Goal: Information Seeking & Learning: Check status

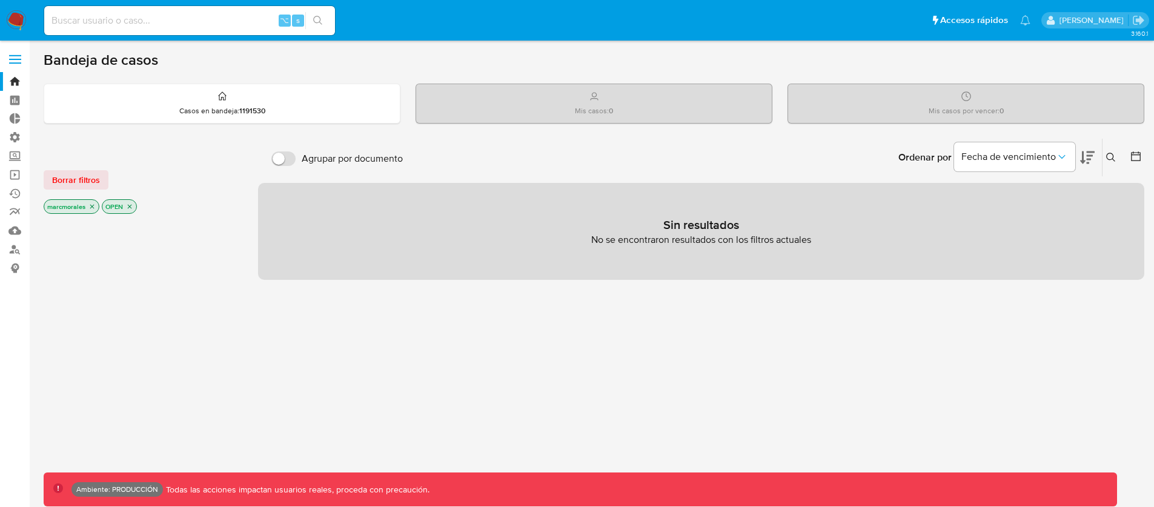
click at [174, 22] on input at bounding box center [189, 21] width 291 height 16
paste input "1444811998"
type input "1444811998"
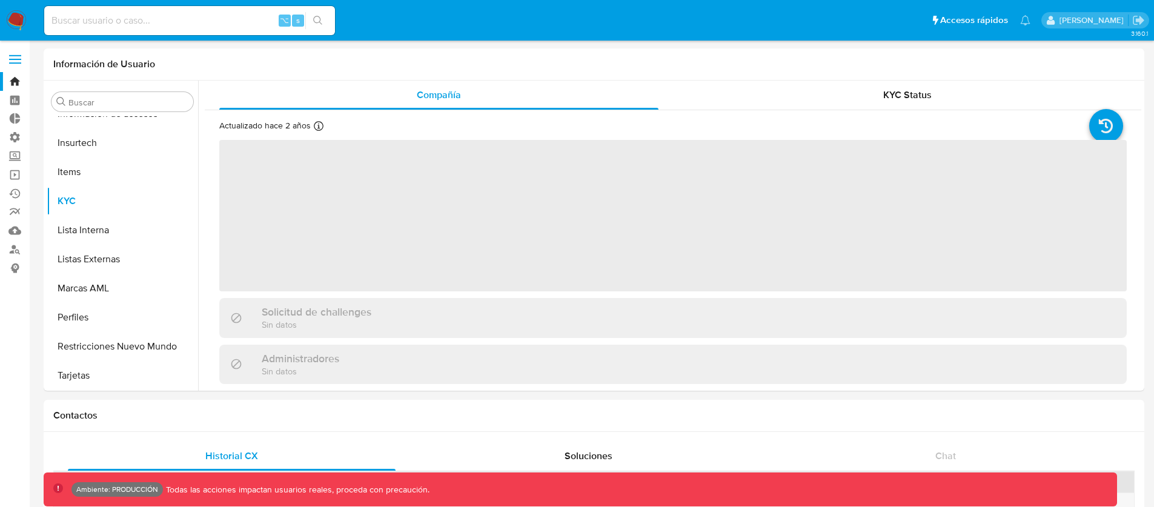
scroll to position [570, 0]
select select "10"
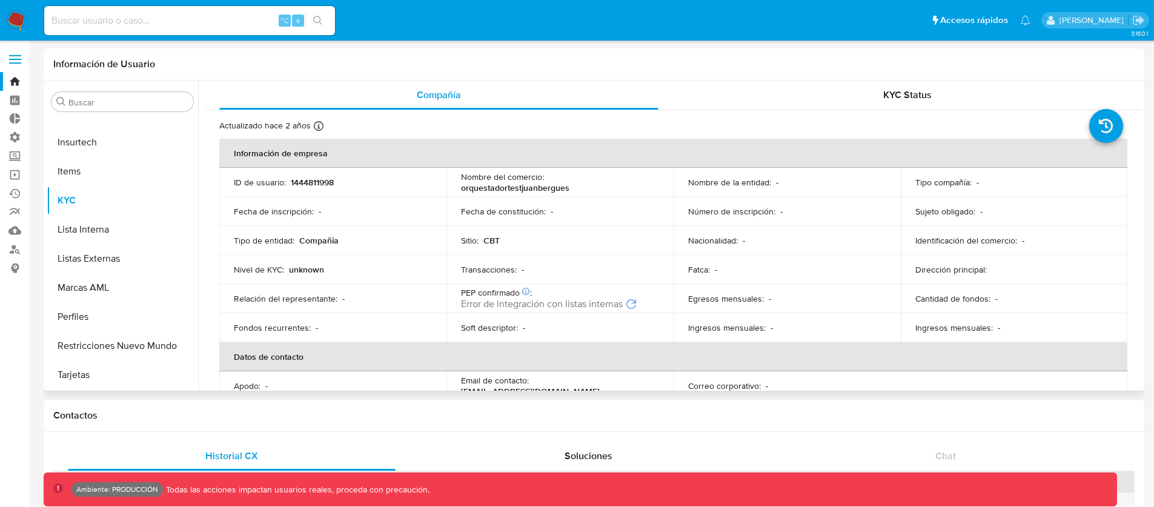
drag, startPoint x: 582, startPoint y: 190, endPoint x: 551, endPoint y: 190, distance: 30.9
click at [566, 188] on div "Nombre del comercio : orquestadortestjuanbergues" at bounding box center [560, 182] width 198 height 22
click at [555, 188] on p "orquestadortestjuanbergues" at bounding box center [515, 187] width 108 height 11
click at [888, 102] on div "KYC Status" at bounding box center [906, 95] width 439 height 29
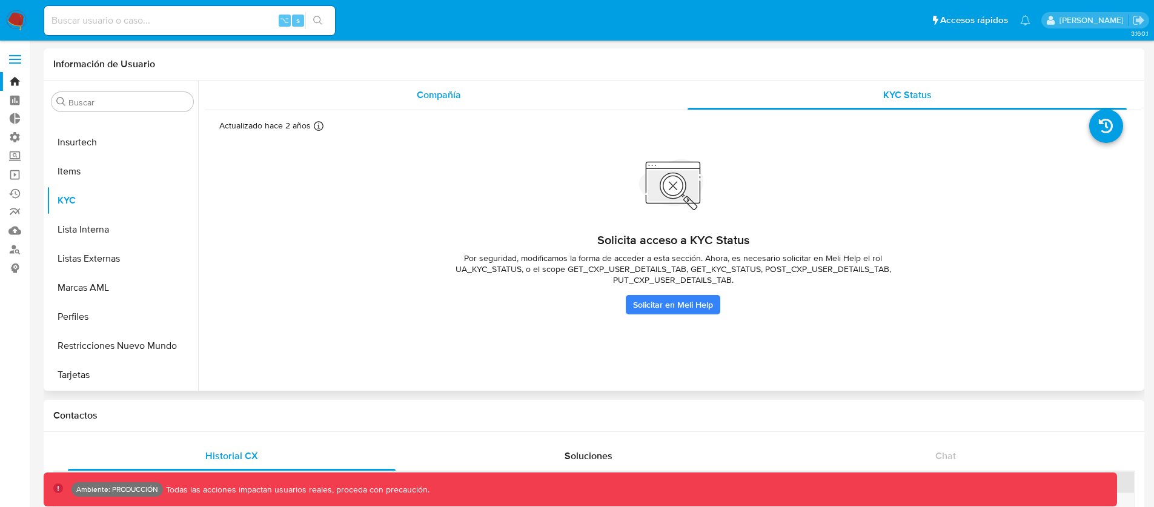
click at [540, 96] on div "Compañía" at bounding box center [438, 95] width 439 height 29
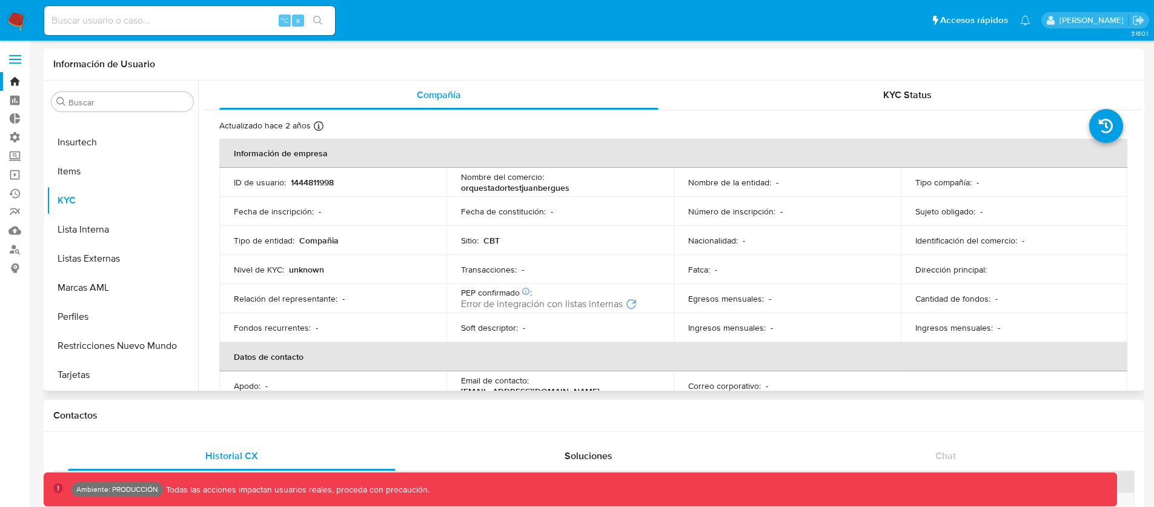
click at [632, 302] on icon "Reintentar" at bounding box center [631, 304] width 10 height 10
click at [337, 243] on div "Tipo de entidad : Compañia" at bounding box center [333, 240] width 198 height 11
click at [389, 243] on div "Tipo de entidad : Compañia" at bounding box center [333, 240] width 198 height 11
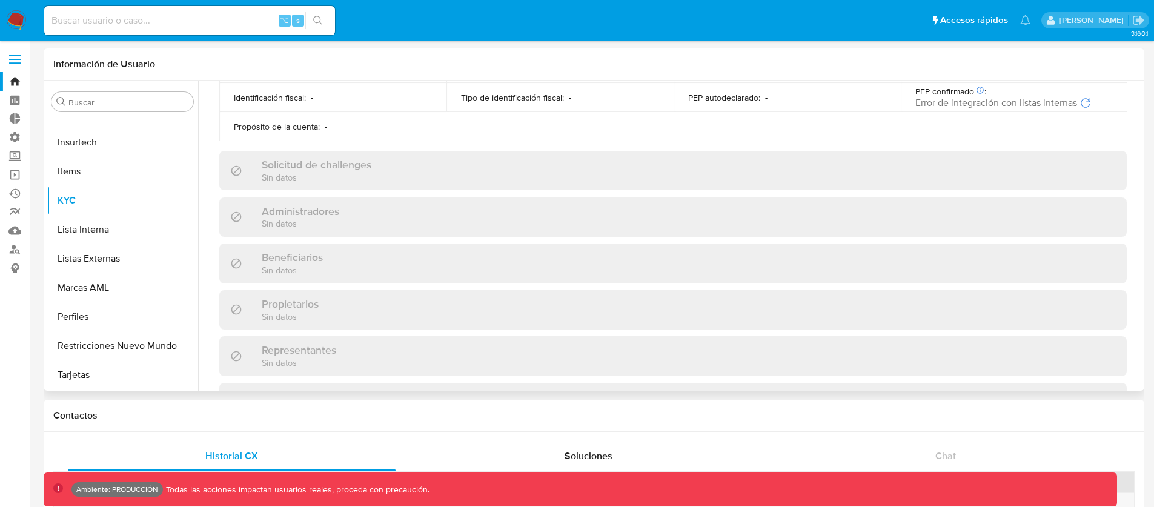
scroll to position [0, 0]
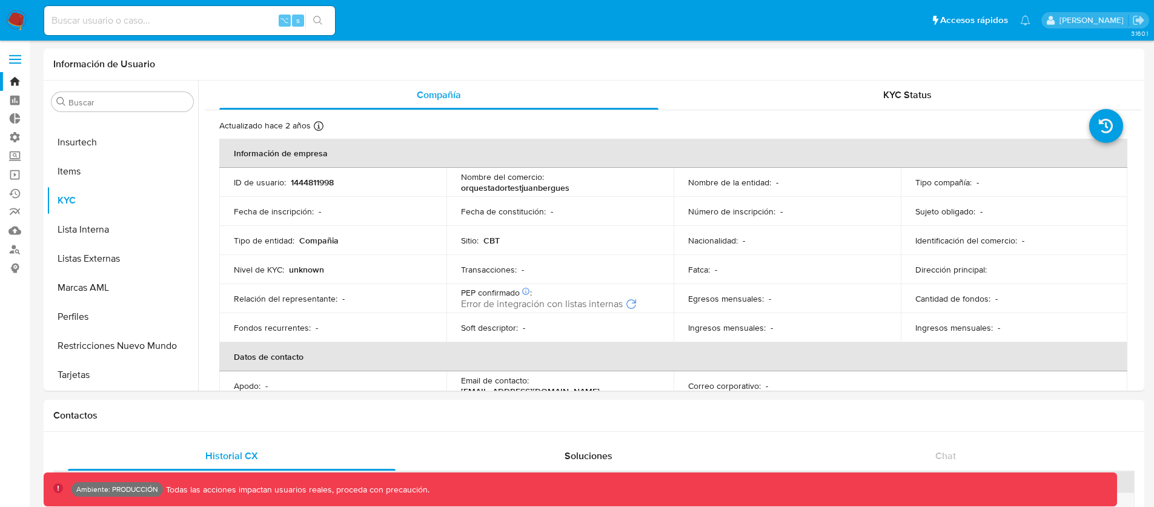
click at [102, 20] on input at bounding box center [189, 21] width 291 height 16
paste input "1322595897"
type input "1322595897"
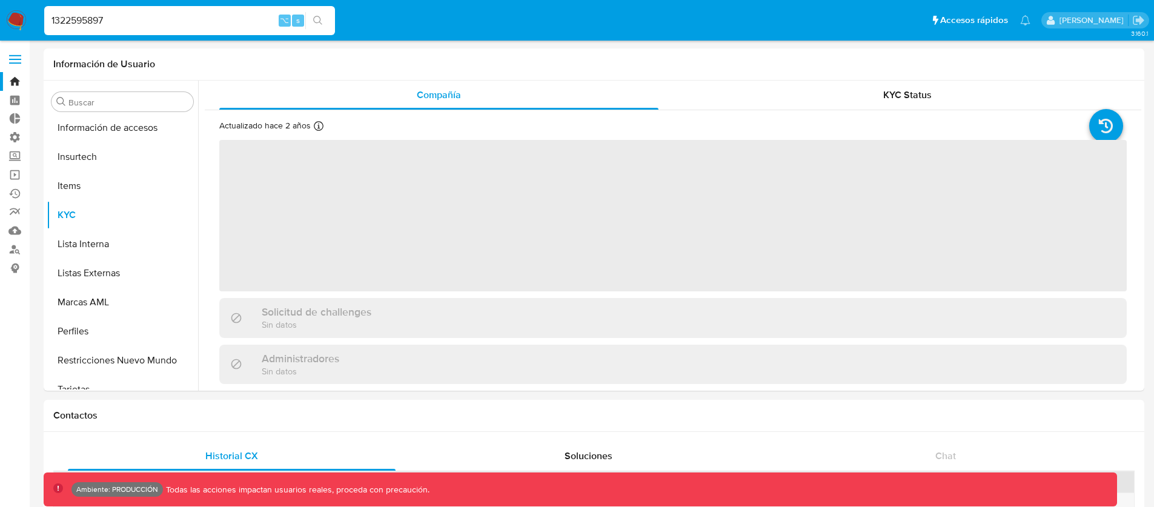
scroll to position [570, 0]
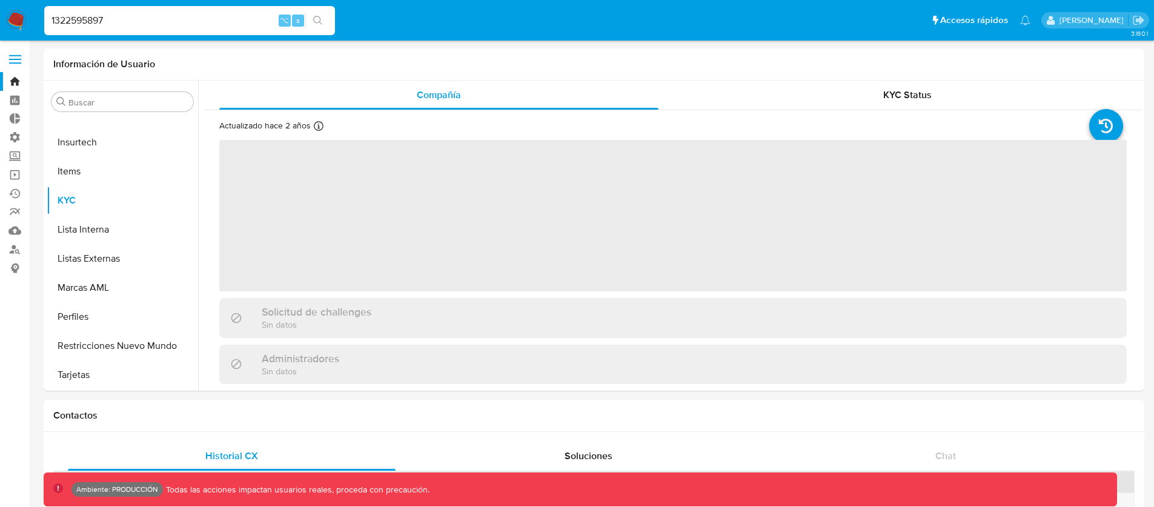
select select "10"
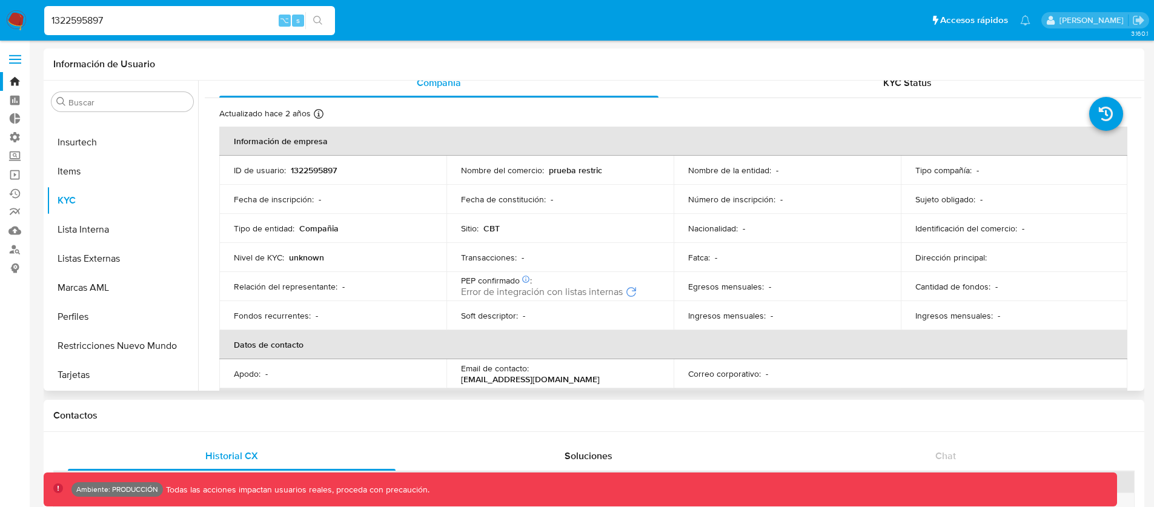
scroll to position [0, 0]
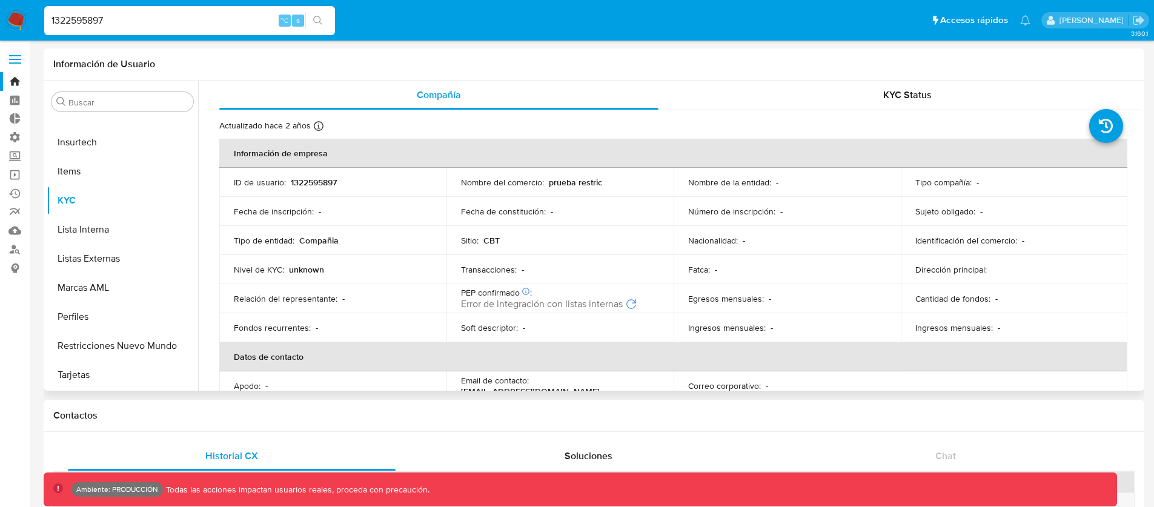
click at [629, 295] on div "PEP confirmado Obtenido de listas internas : Error de integración con listas in…" at bounding box center [560, 298] width 198 height 23
click at [632, 305] on icon "Reintentar" at bounding box center [631, 304] width 12 height 12
click at [90, 18] on input "1322595897" at bounding box center [189, 21] width 291 height 16
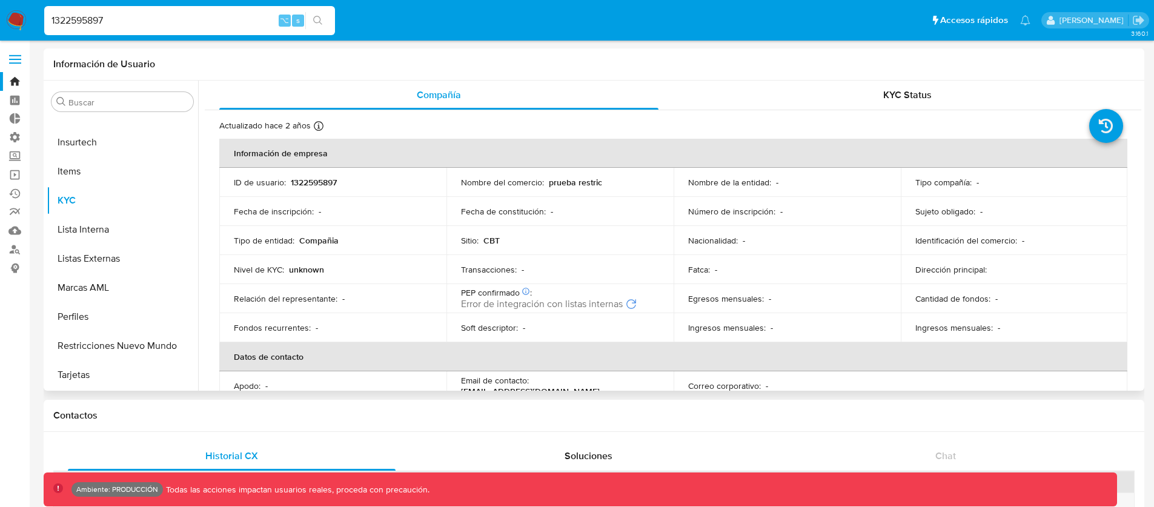
click at [90, 17] on input "1322595897" at bounding box center [189, 21] width 291 height 16
paste input "444811998"
type input "1444811998"
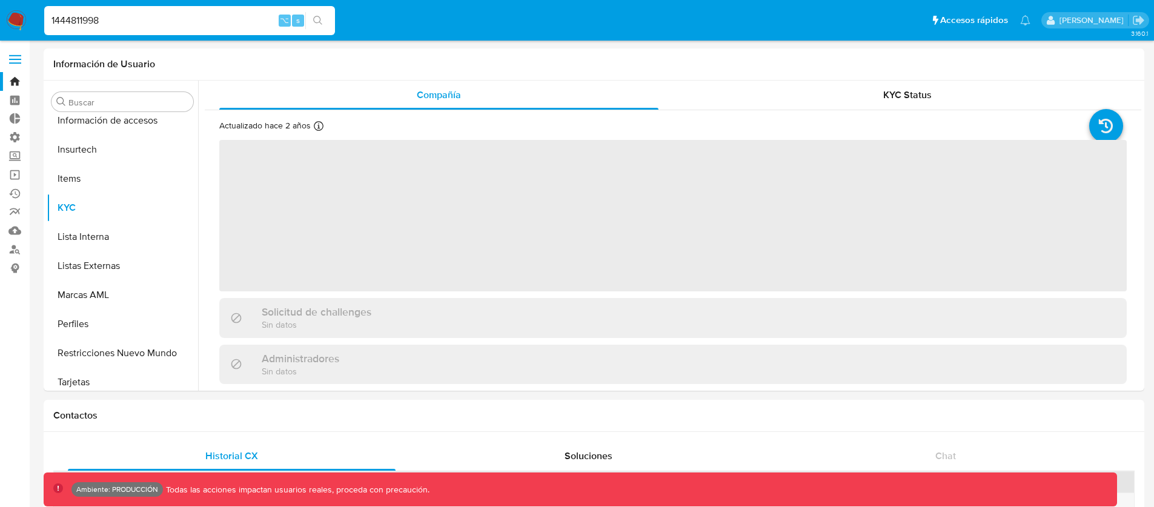
scroll to position [570, 0]
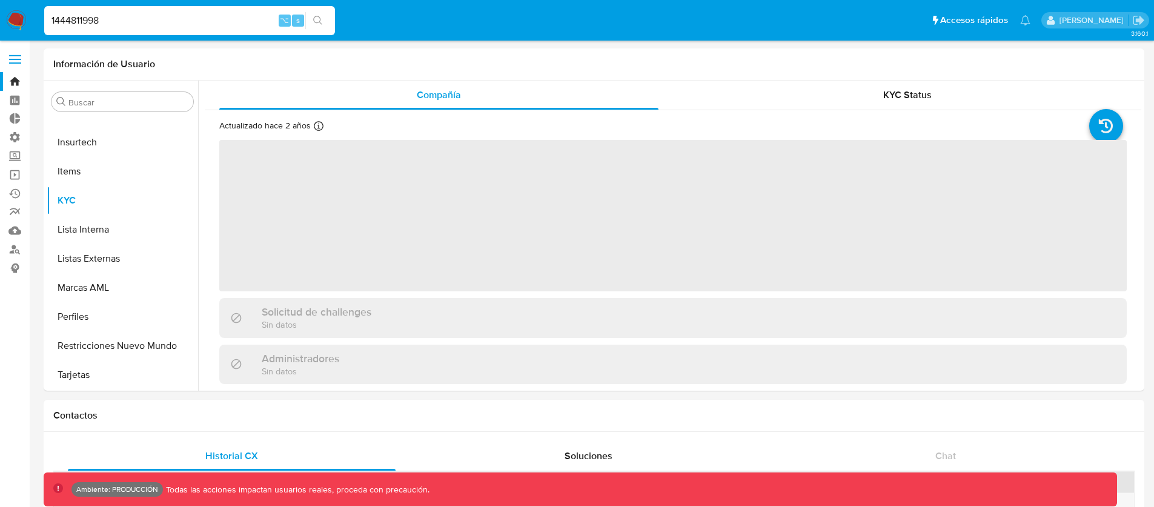
select select "10"
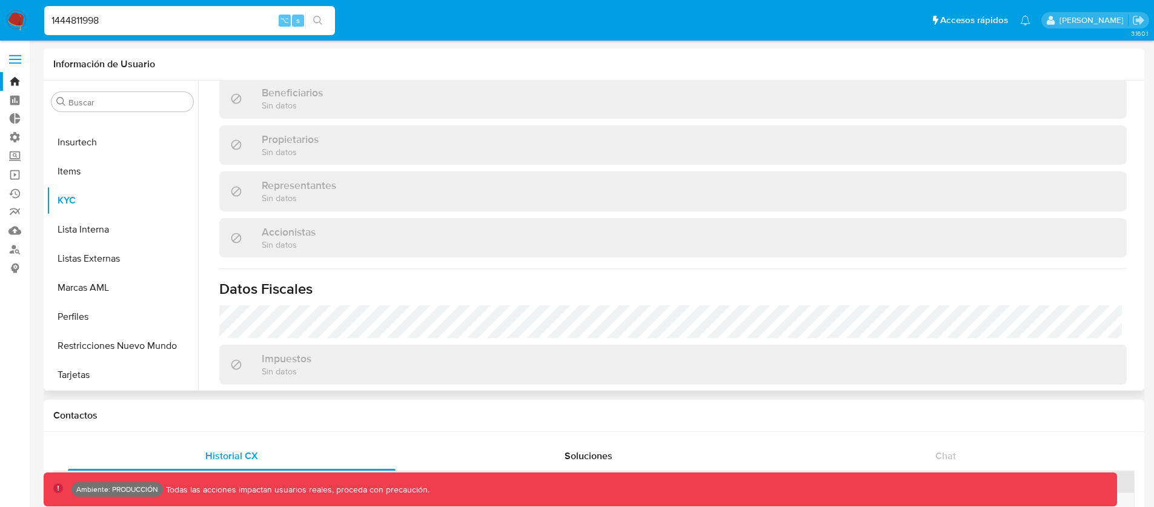
scroll to position [625, 0]
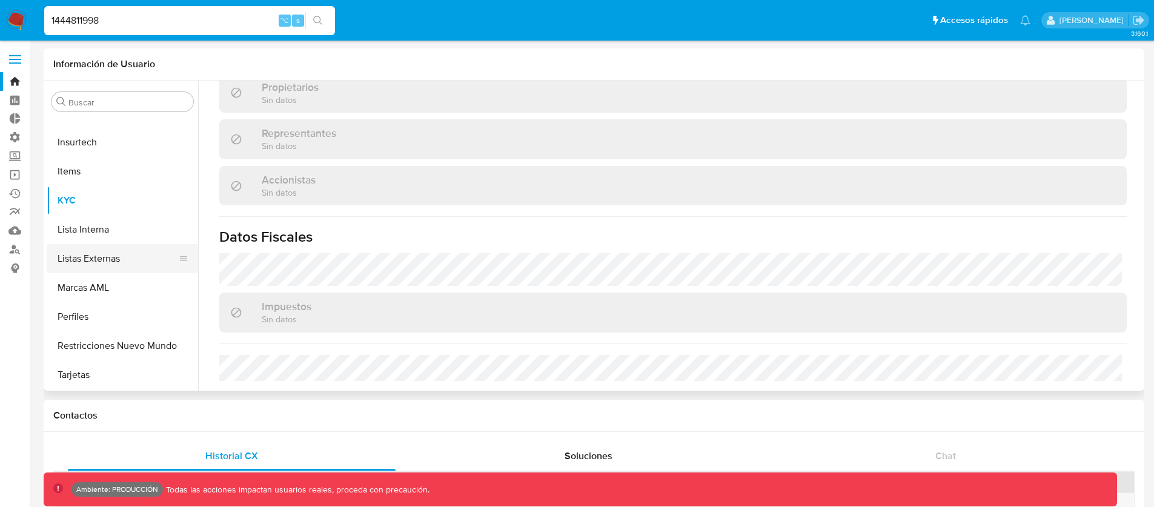
click at [94, 254] on button "Listas Externas" at bounding box center [118, 258] width 142 height 29
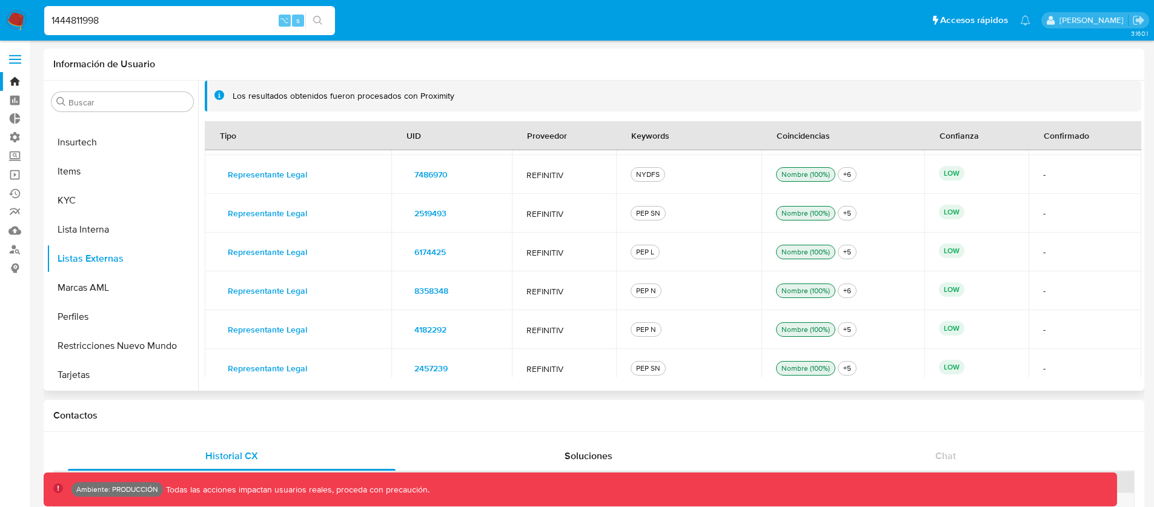
scroll to position [1515, 0]
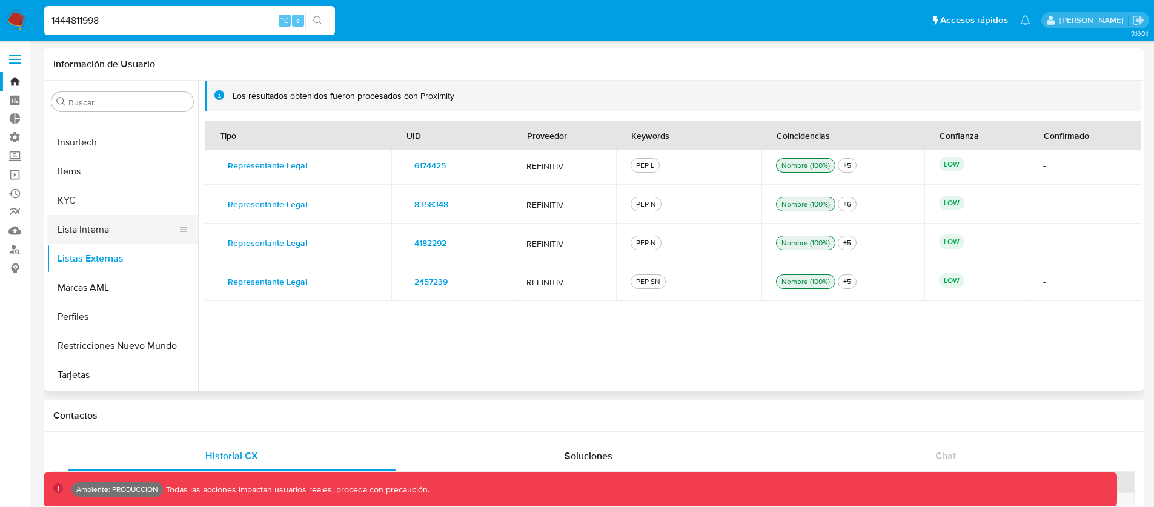
click at [75, 225] on button "Lista Interna" at bounding box center [118, 229] width 142 height 29
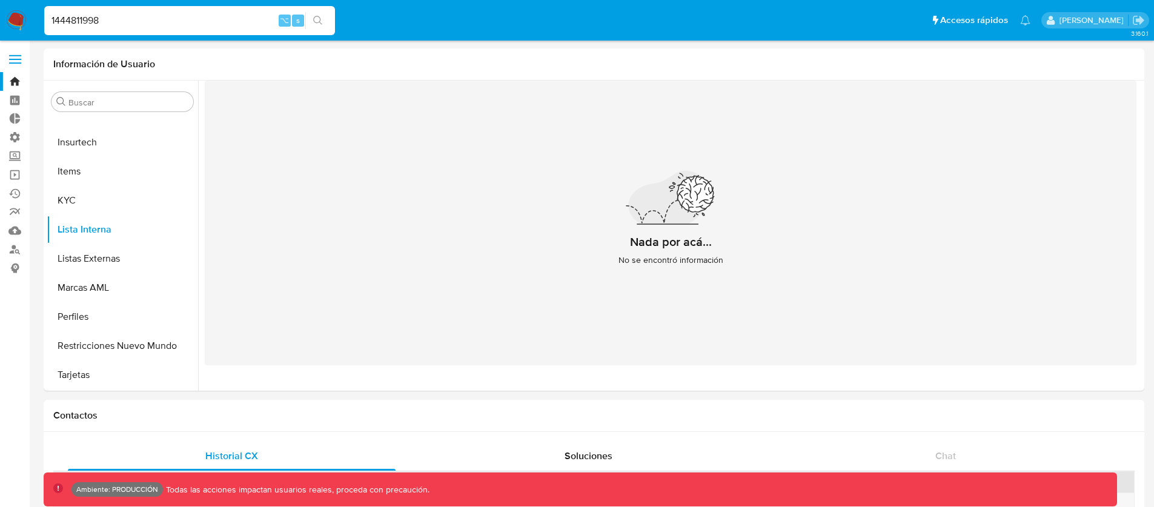
click at [88, 14] on input "1444811998" at bounding box center [189, 21] width 291 height 16
click at [88, 13] on input "1444811998" at bounding box center [189, 21] width 291 height 16
paste input "322595897"
type input "1322595897"
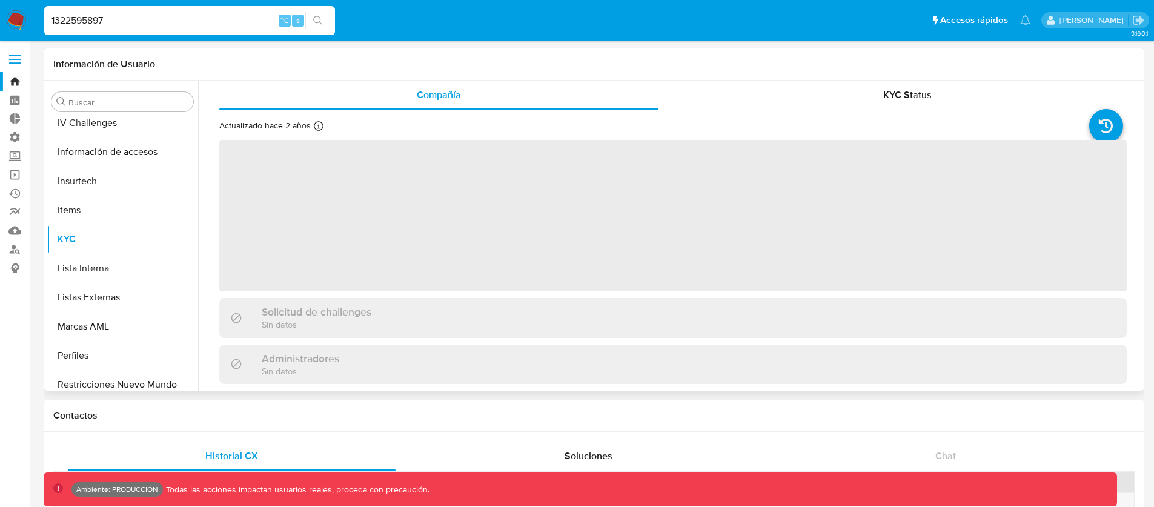
scroll to position [570, 0]
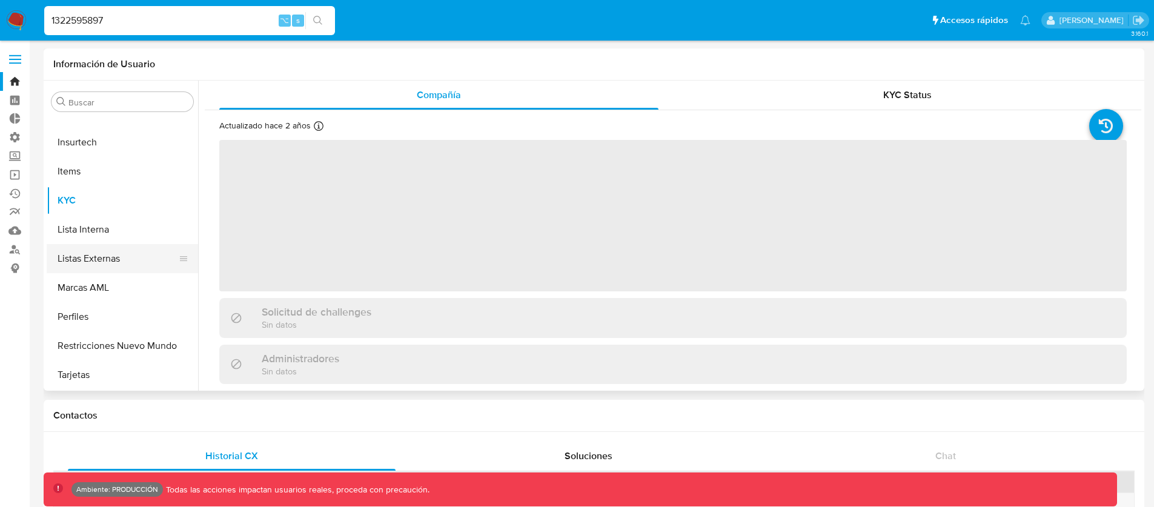
select select "10"
click at [94, 254] on button "Listas Externas" at bounding box center [118, 258] width 142 height 29
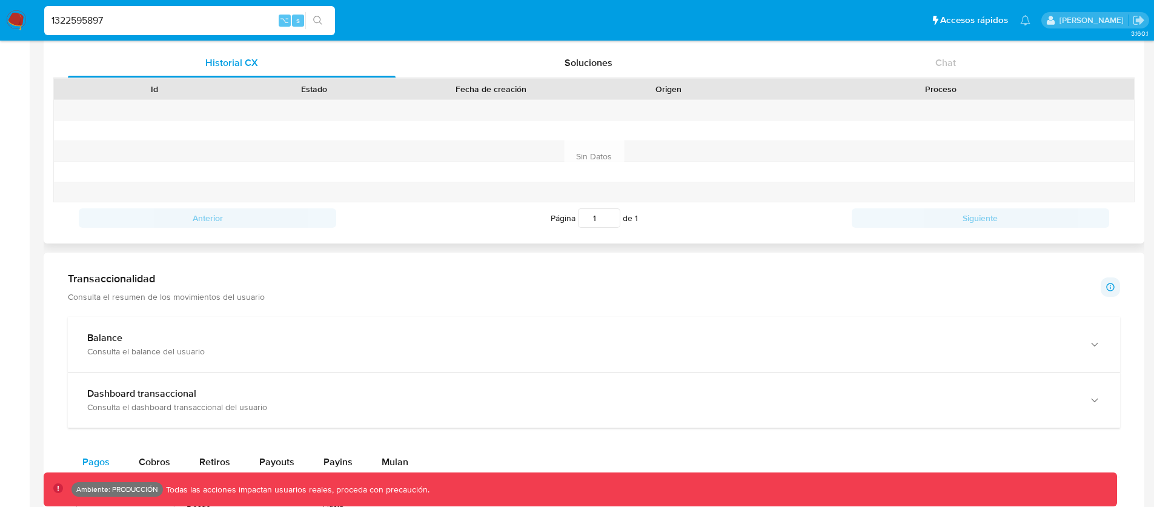
scroll to position [252, 0]
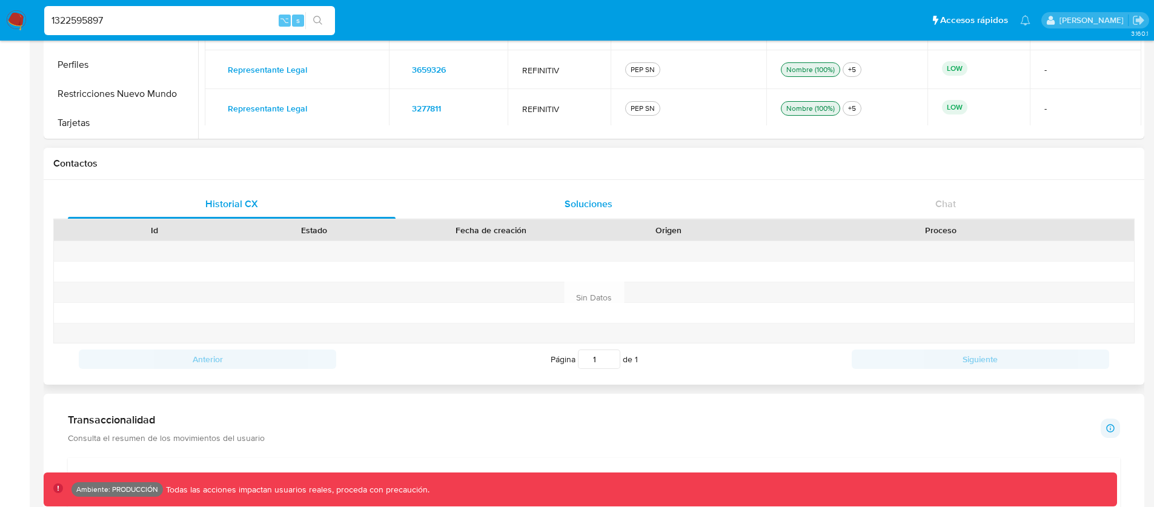
click at [578, 193] on div "Soluciones" at bounding box center [589, 204] width 328 height 29
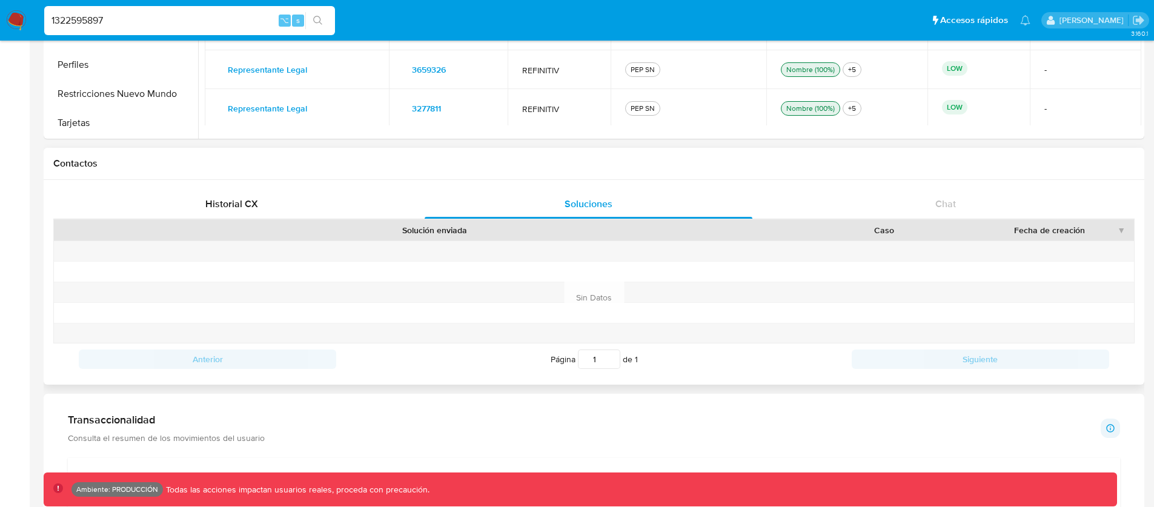
scroll to position [0, 0]
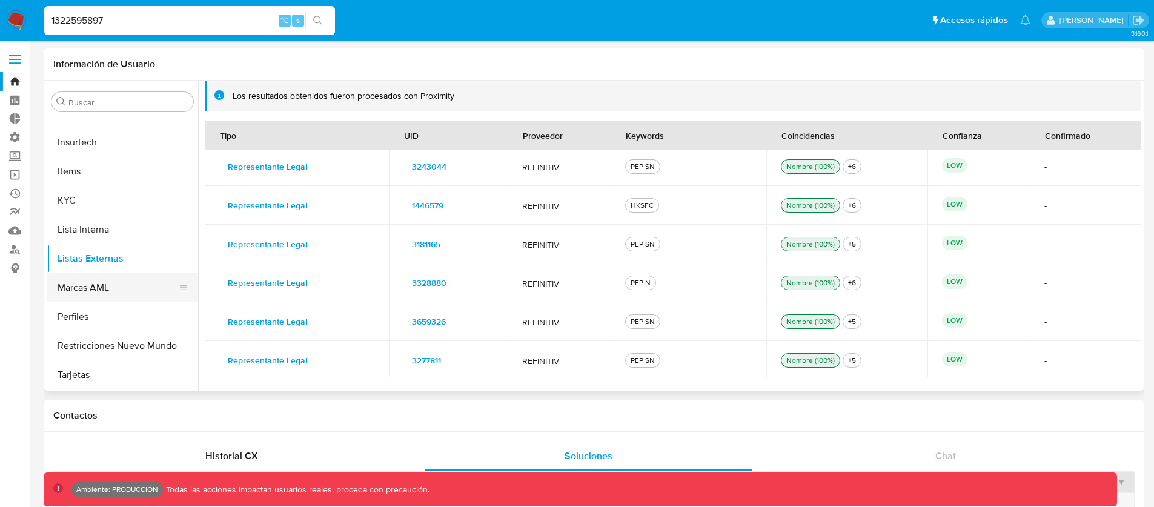
click at [91, 285] on button "Marcas AML" at bounding box center [118, 287] width 142 height 29
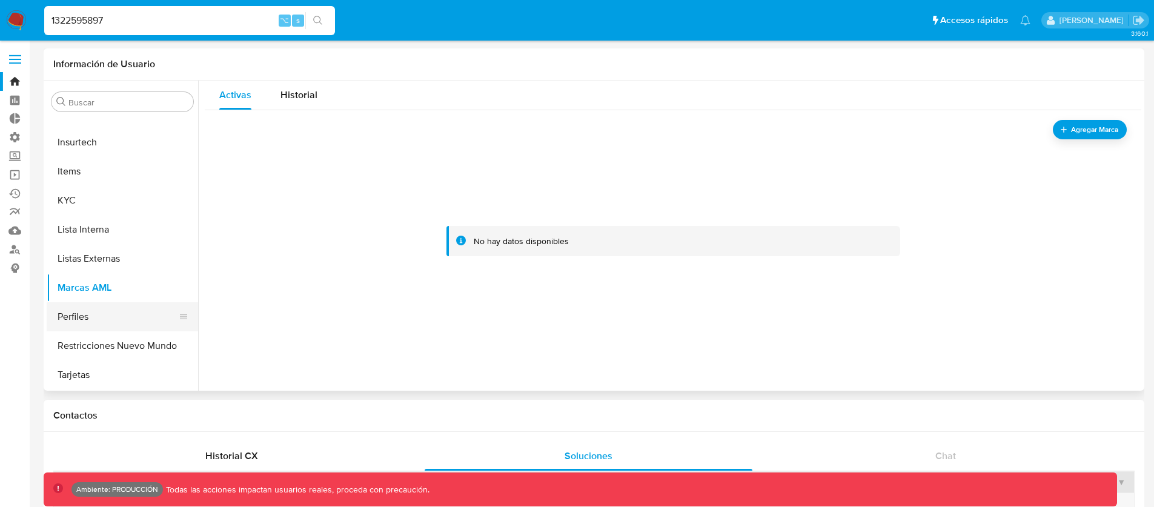
click at [98, 318] on button "Perfiles" at bounding box center [118, 316] width 142 height 29
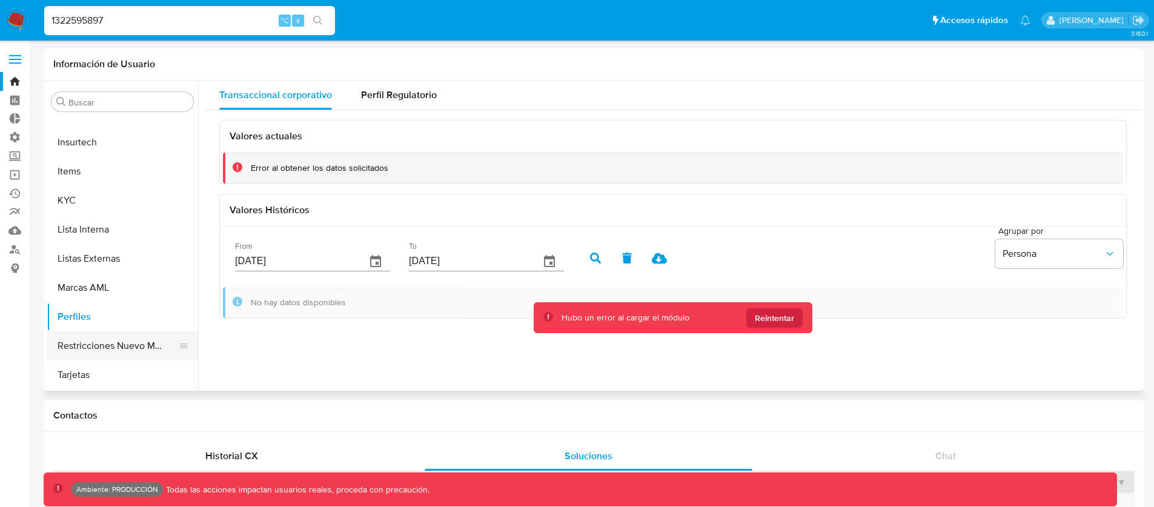
click at [95, 339] on button "Restricciones Nuevo Mundo" at bounding box center [118, 345] width 142 height 29
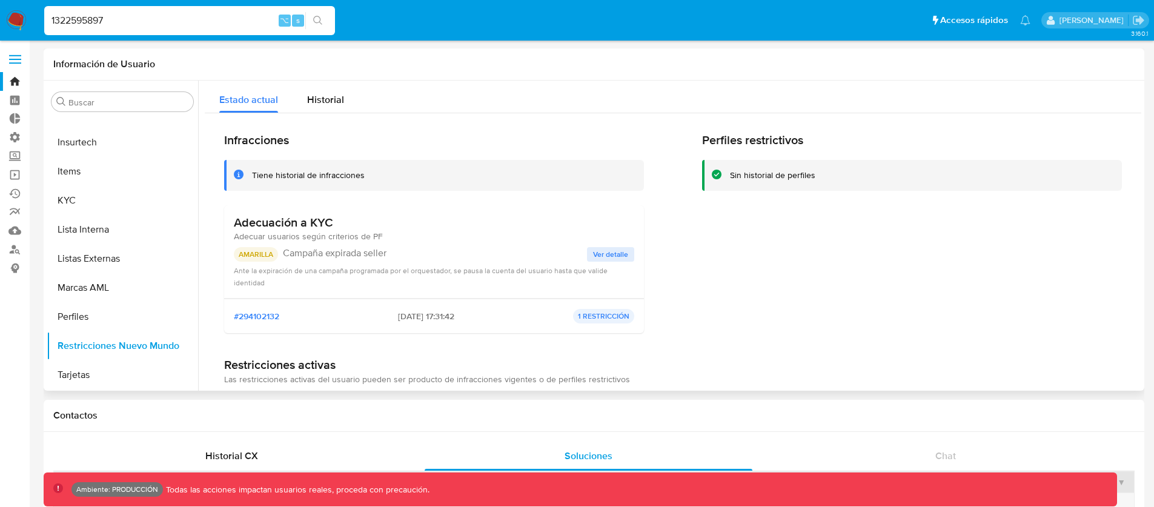
drag, startPoint x: 243, startPoint y: 272, endPoint x: 311, endPoint y: 273, distance: 68.4
click at [274, 272] on span "Ante la expiración de una campaña programada por el orquestador, se pausa la cu…" at bounding box center [421, 276] width 374 height 22
click at [311, 273] on span "Ante la expiración de una campaña programada por el orquestador, se pausa la cu…" at bounding box center [421, 276] width 374 height 22
click at [595, 257] on span "Ver detalle" at bounding box center [610, 254] width 35 height 12
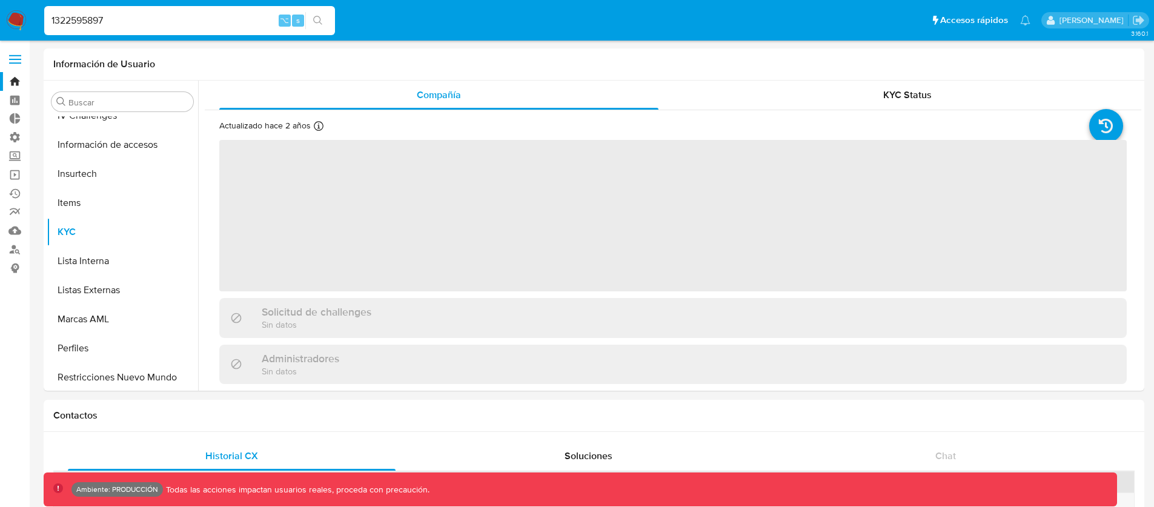
scroll to position [570, 0]
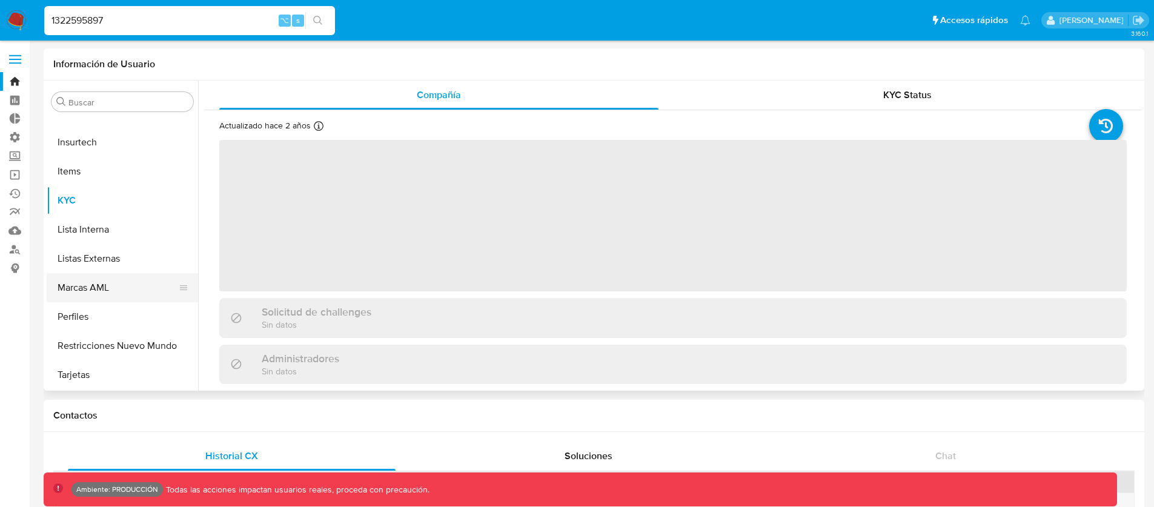
select select "10"
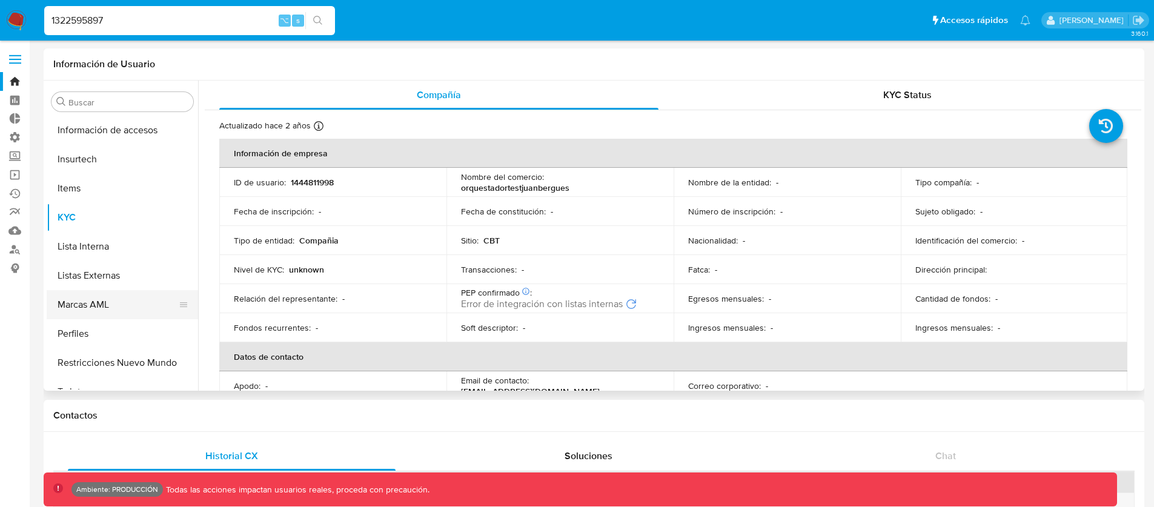
scroll to position [560, 0]
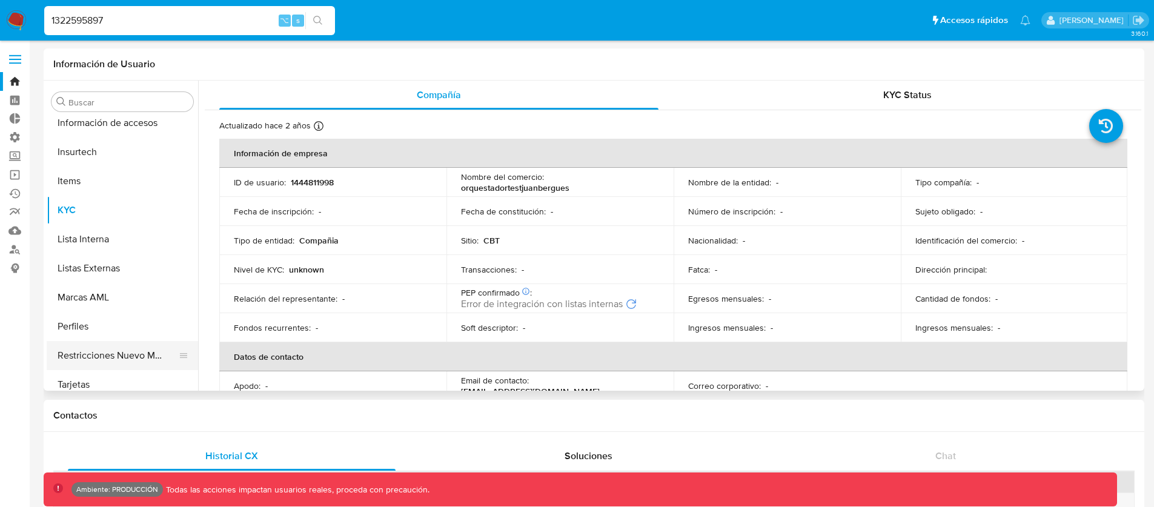
click at [117, 349] on button "Restricciones Nuevo Mundo" at bounding box center [118, 355] width 142 height 29
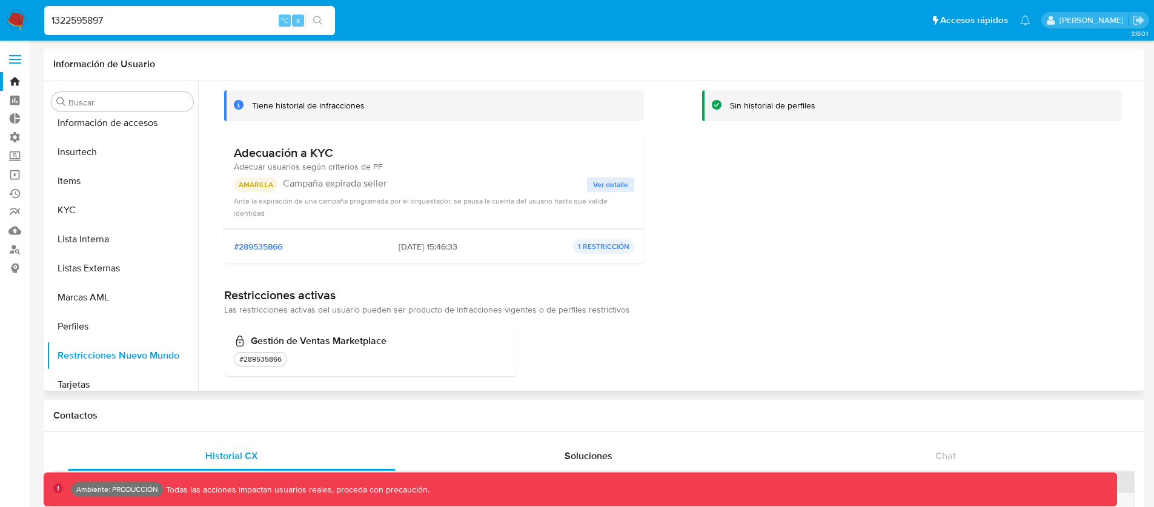
scroll to position [0, 0]
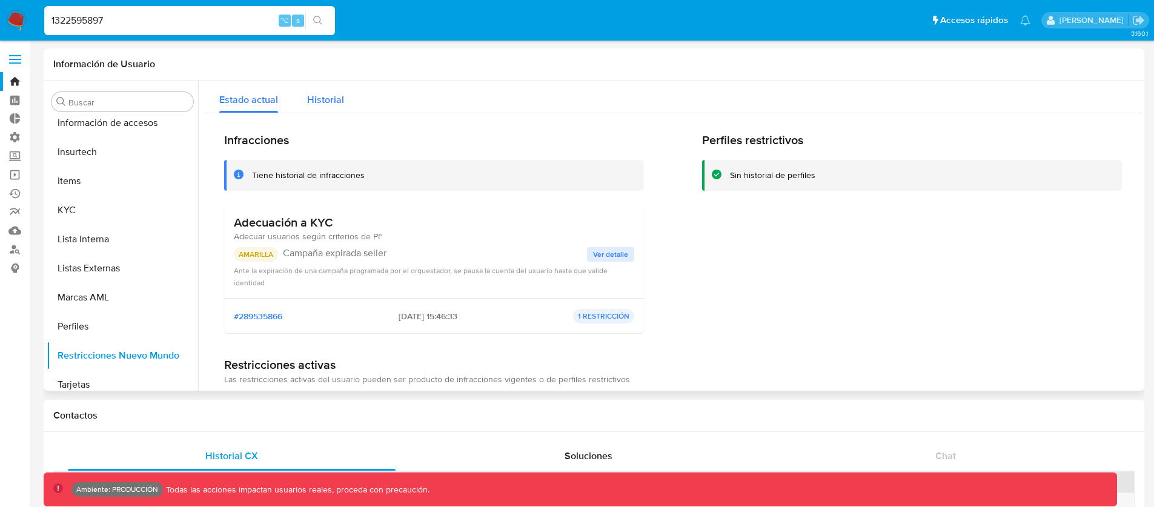
click at [316, 107] on div "Historial" at bounding box center [325, 97] width 37 height 32
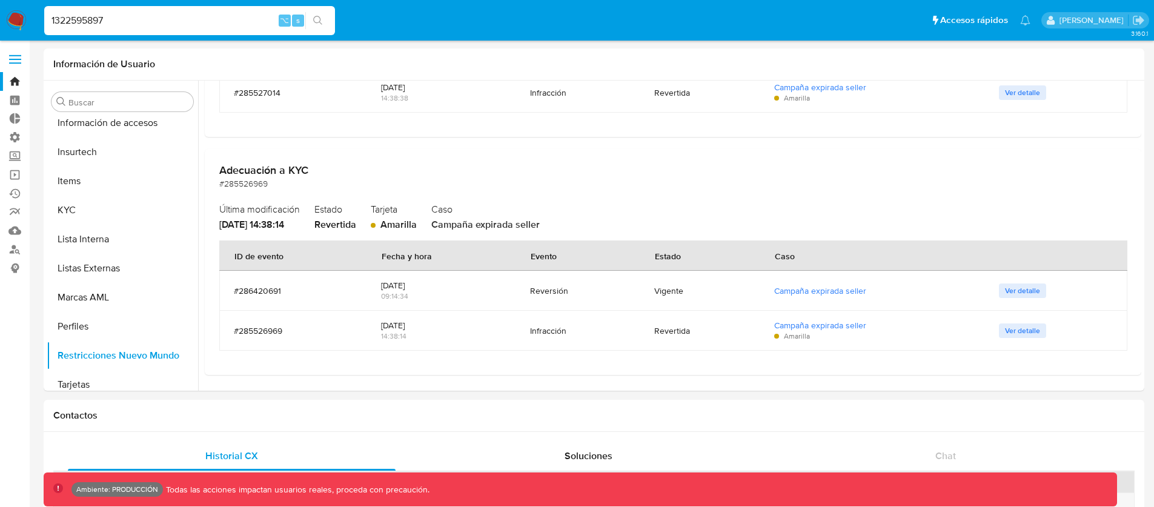
click at [81, 23] on input "1322595897" at bounding box center [189, 21] width 291 height 16
paste input "444811998"
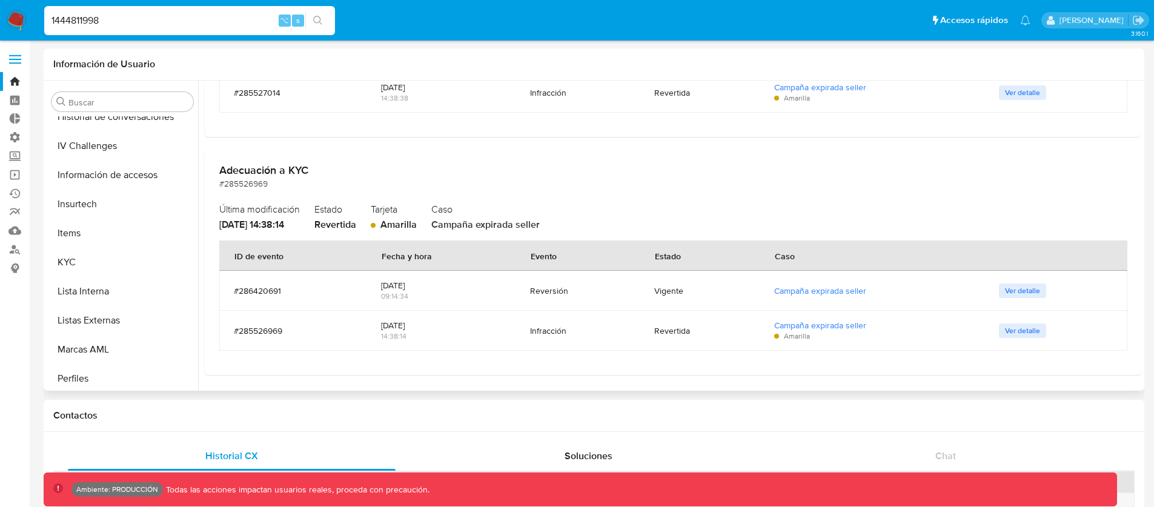
scroll to position [448, 0]
click at [88, 28] on input "1444811998" at bounding box center [189, 21] width 291 height 16
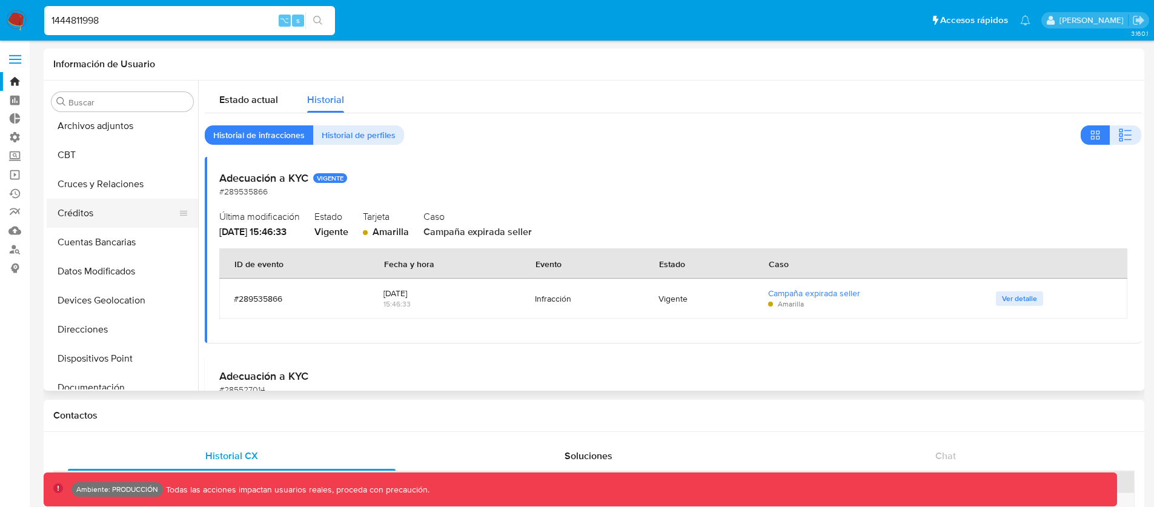
scroll to position [91, 0]
click at [76, 16] on input "1444811998" at bounding box center [189, 21] width 291 height 16
click at [70, 21] on input "1444811998" at bounding box center [189, 21] width 291 height 16
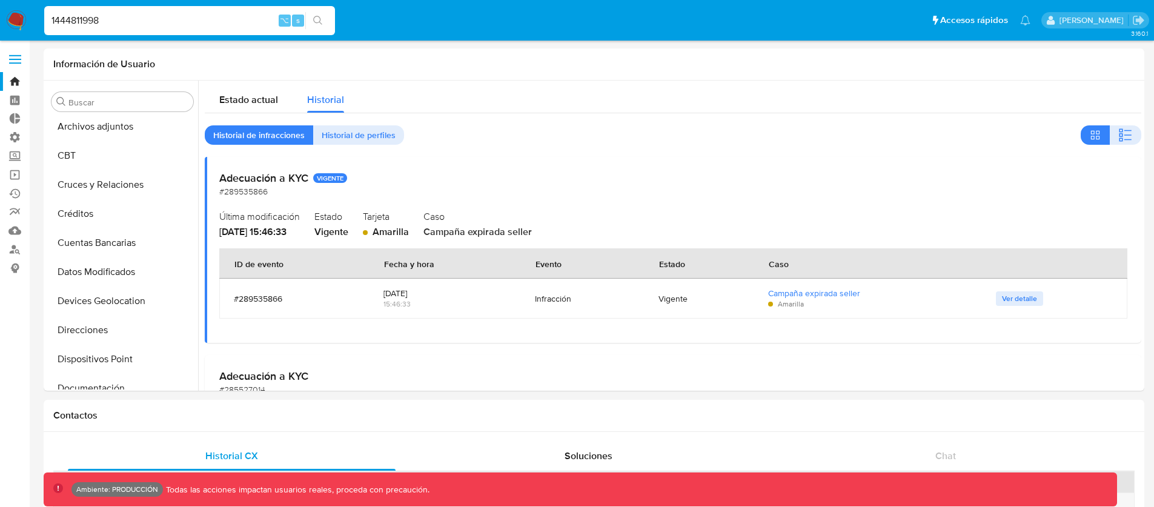
paste input "322595897"
type input "1322595897"
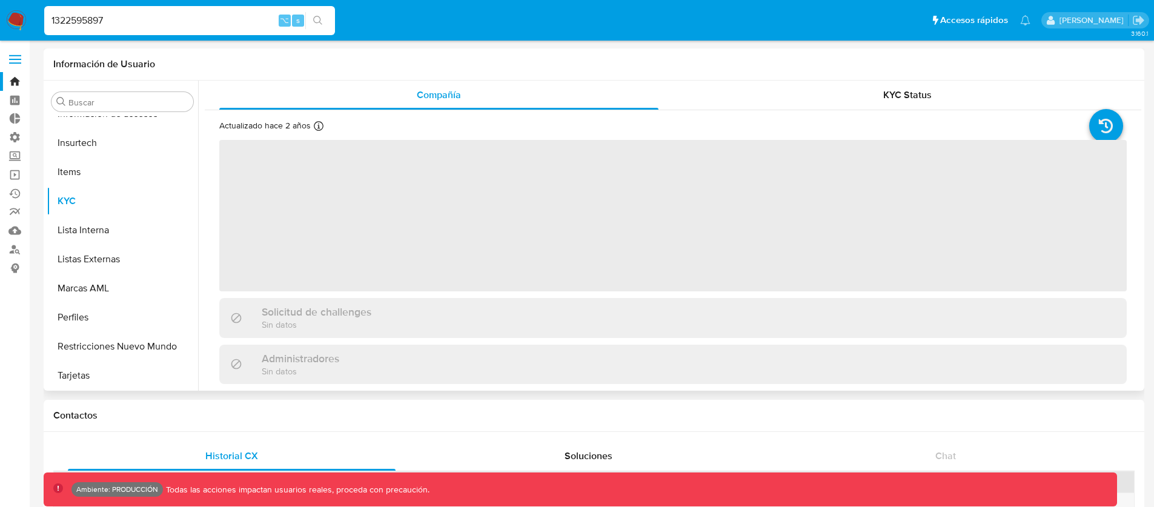
scroll to position [570, 0]
select select "10"
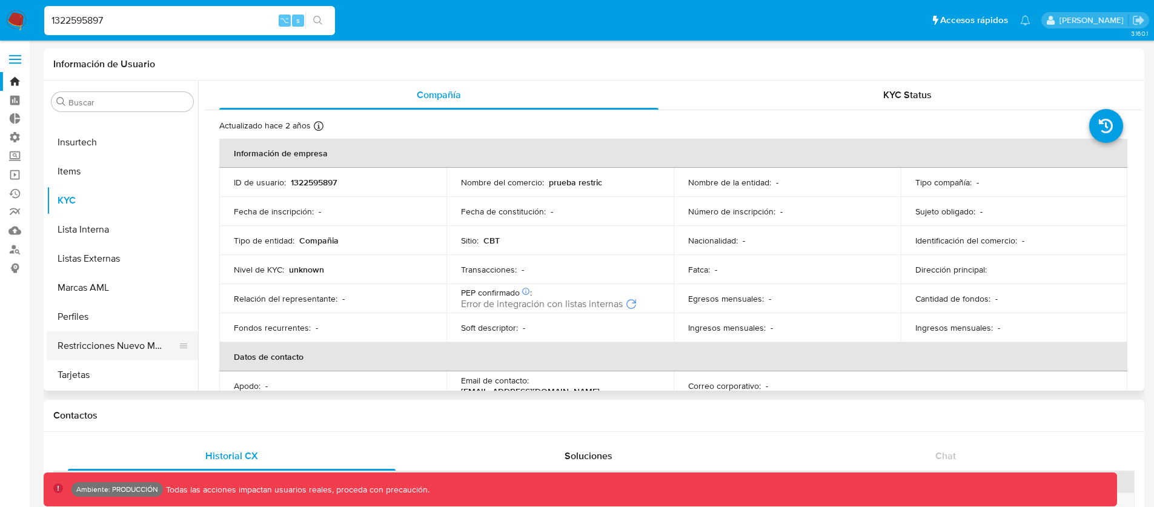
click at [90, 352] on button "Restricciones Nuevo Mundo" at bounding box center [118, 345] width 142 height 29
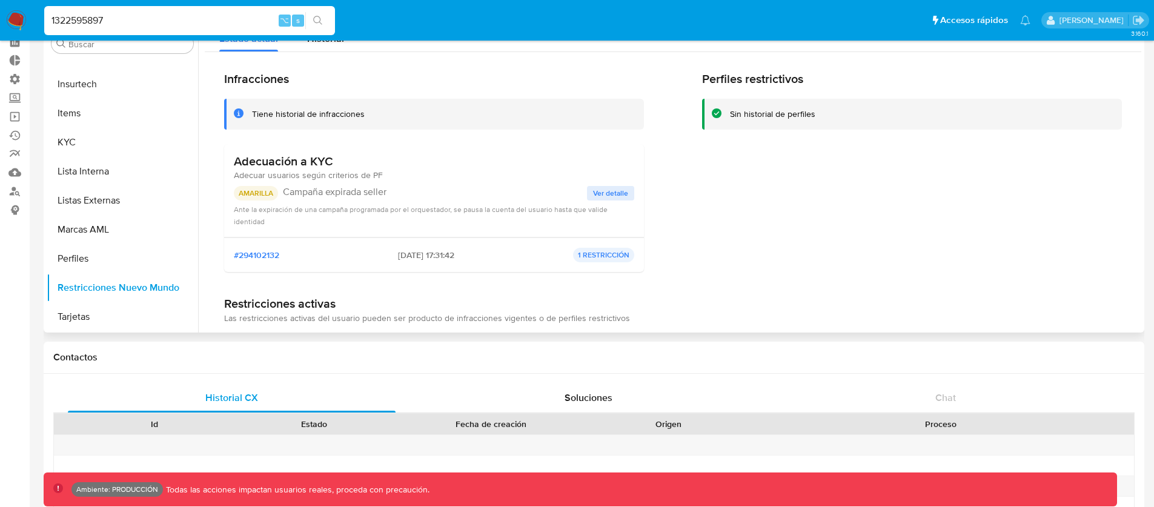
scroll to position [0, 0]
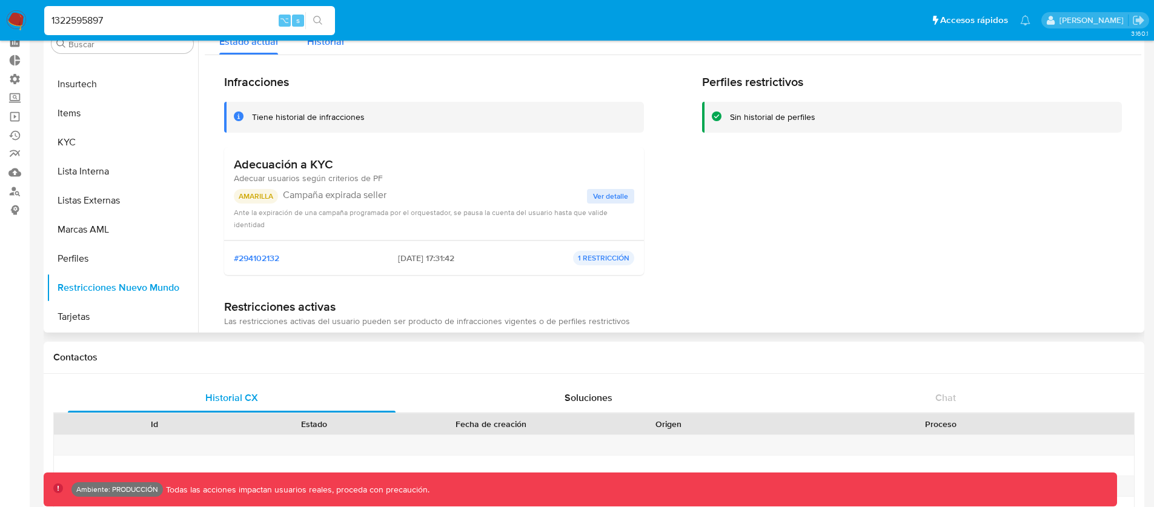
click at [322, 47] on span "Historial" at bounding box center [325, 42] width 37 height 14
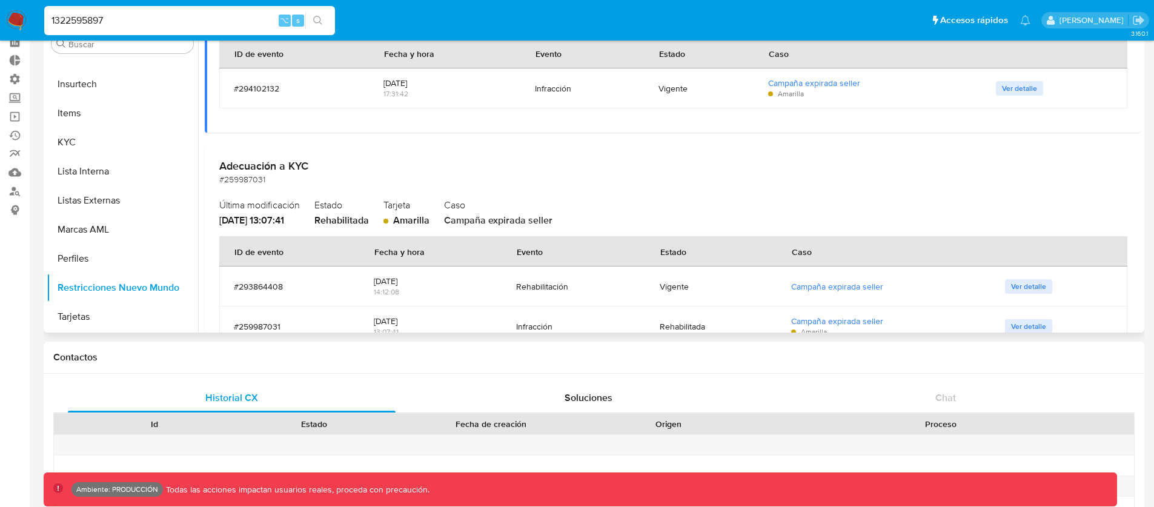
scroll to position [241, 0]
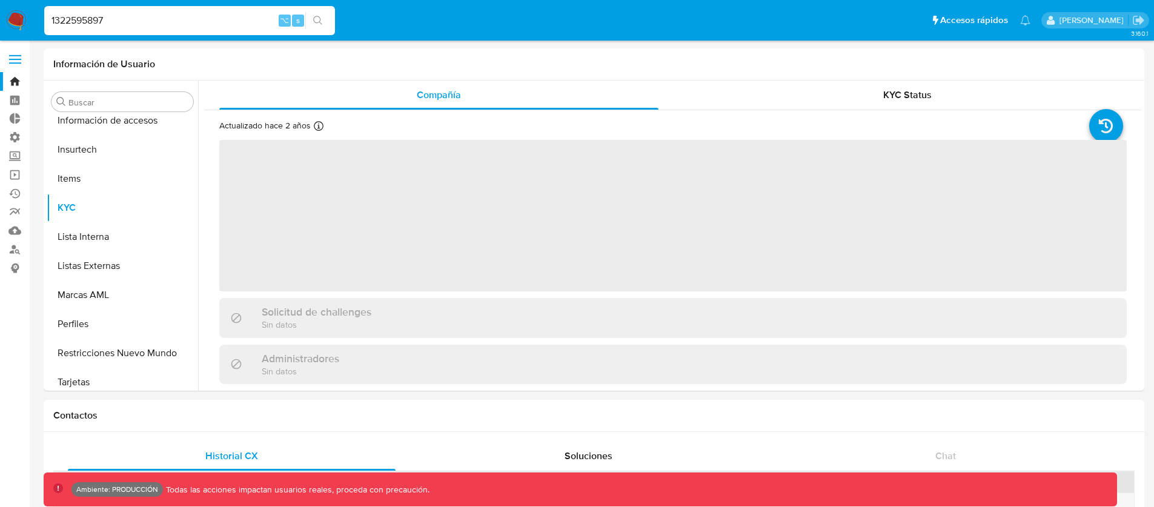
scroll to position [570, 0]
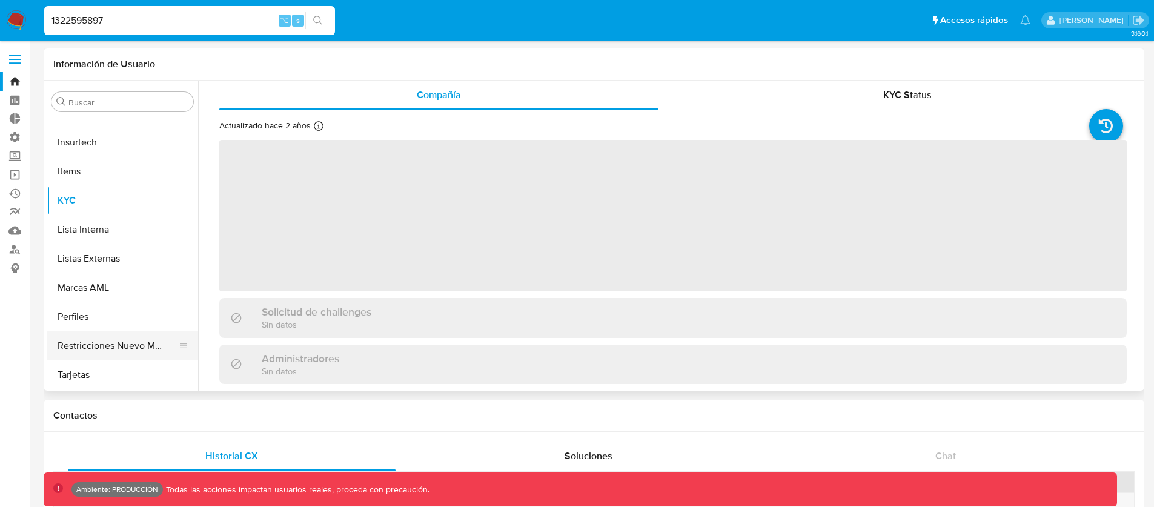
select select "10"
click at [85, 345] on button "Restricciones Nuevo Mundo" at bounding box center [118, 345] width 142 height 29
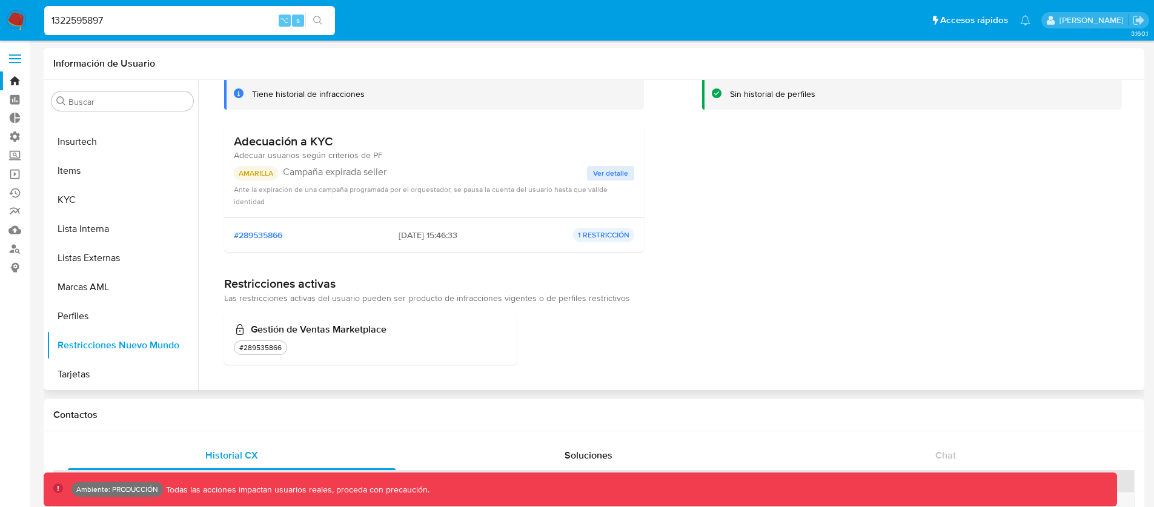
scroll to position [0, 0]
